Goal: Task Accomplishment & Management: Use online tool/utility

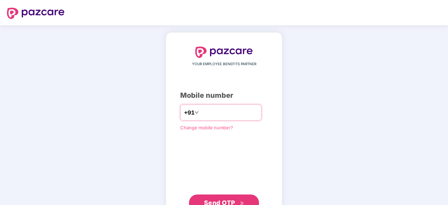
click at [207, 116] on input "number" at bounding box center [228, 112] width 57 height 11
type input "**********"
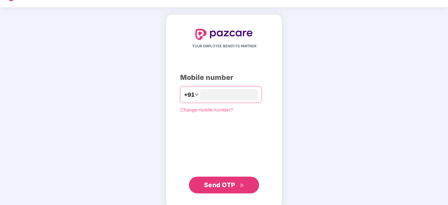
scroll to position [18, 0]
click at [216, 182] on span "Send OTP" at bounding box center [219, 183] width 31 height 7
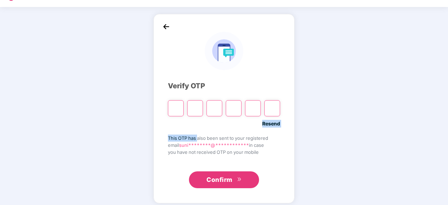
drag, startPoint x: 197, startPoint y: 138, endPoint x: 177, endPoint y: 112, distance: 32.6
click at [177, 112] on div "**********" at bounding box center [224, 108] width 112 height 160
click at [177, 112] on input "Please enter verification code. Digit 1" at bounding box center [176, 108] width 16 height 16
type input "*"
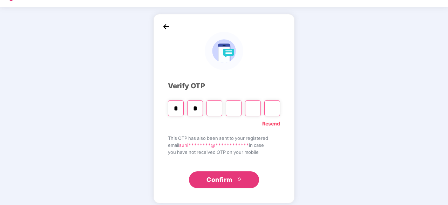
type input "*"
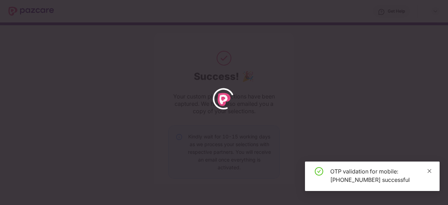
click at [429, 168] on icon "close" at bounding box center [428, 170] width 5 height 5
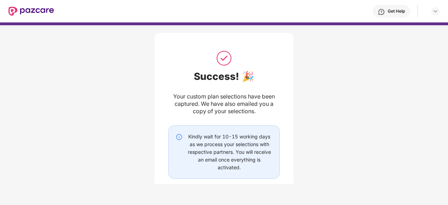
click at [405, 12] on div "Get Help" at bounding box center [390, 11] width 37 height 13
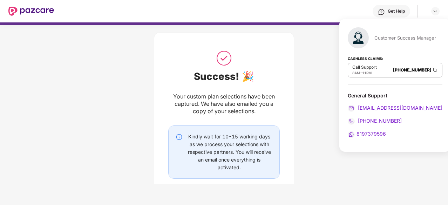
click at [371, 73] on span "11PM" at bounding box center [366, 73] width 9 height 4
click at [435, 16] on div "Get Help" at bounding box center [246, 11] width 385 height 22
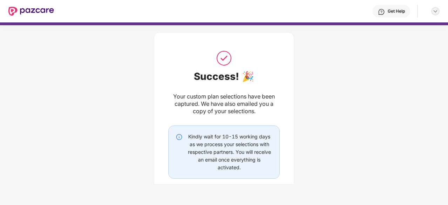
click at [435, 11] on img at bounding box center [435, 11] width 6 height 6
click at [357, 108] on div "Success! 🎉 Your custom plan selections have been captured. We have also emailed…" at bounding box center [224, 127] width 448 height 210
click at [434, 12] on img at bounding box center [435, 11] width 6 height 6
click at [402, 9] on div "Get Help" at bounding box center [395, 11] width 17 height 6
